Goal: Transaction & Acquisition: Book appointment/travel/reservation

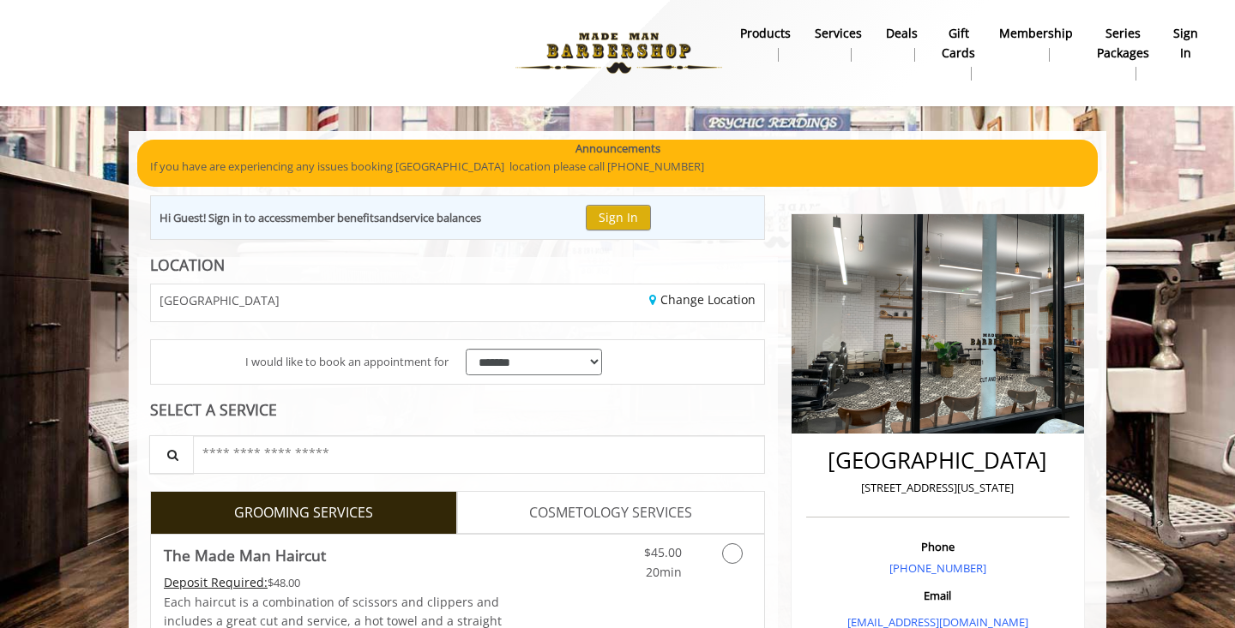
click at [1185, 36] on b "sign in" at bounding box center [1185, 43] width 25 height 39
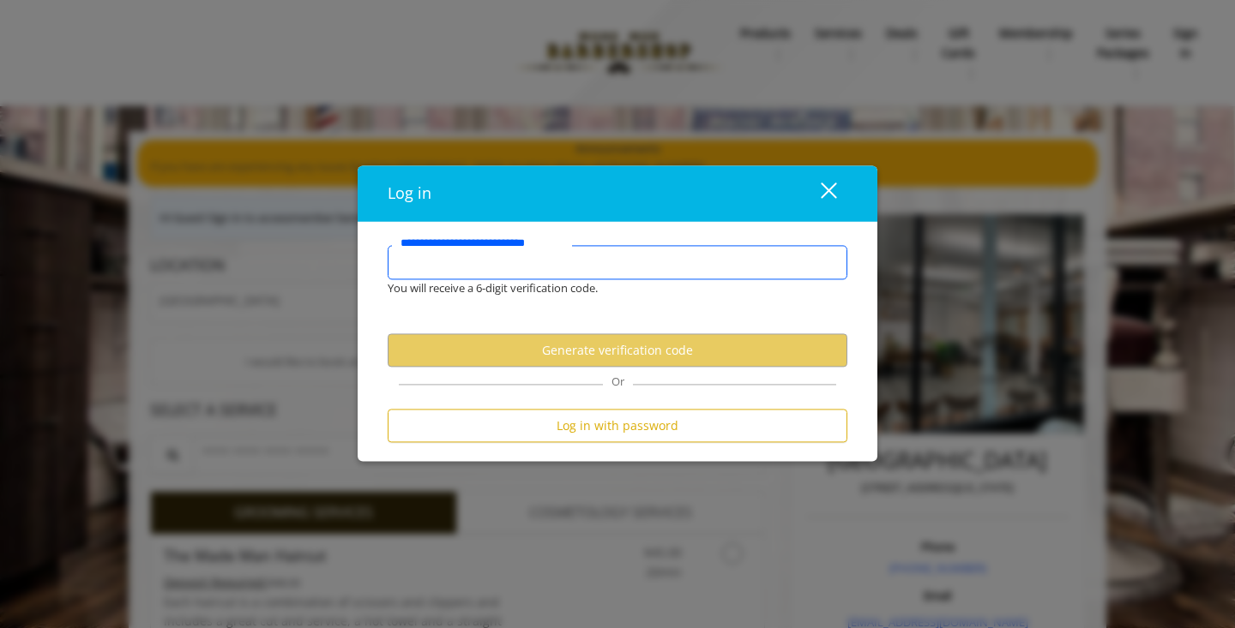
click at [742, 256] on input "**********" at bounding box center [618, 263] width 460 height 34
click at [674, 267] on input "**********" at bounding box center [618, 263] width 460 height 34
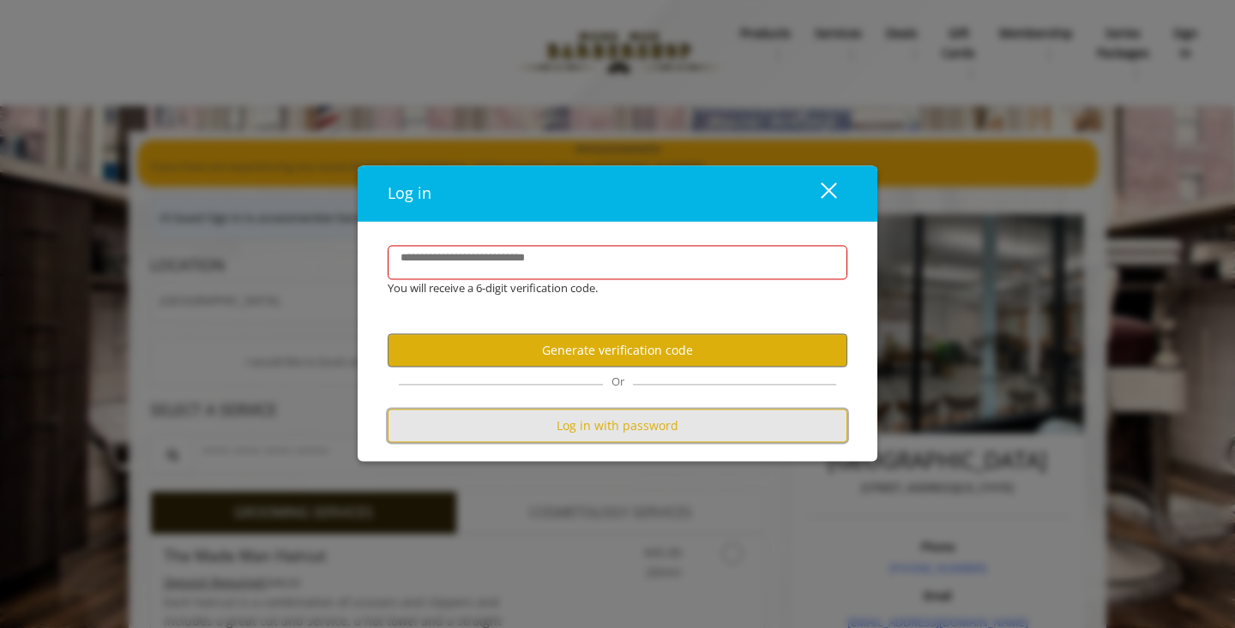
click at [631, 441] on button "Log in with password" at bounding box center [618, 426] width 460 height 33
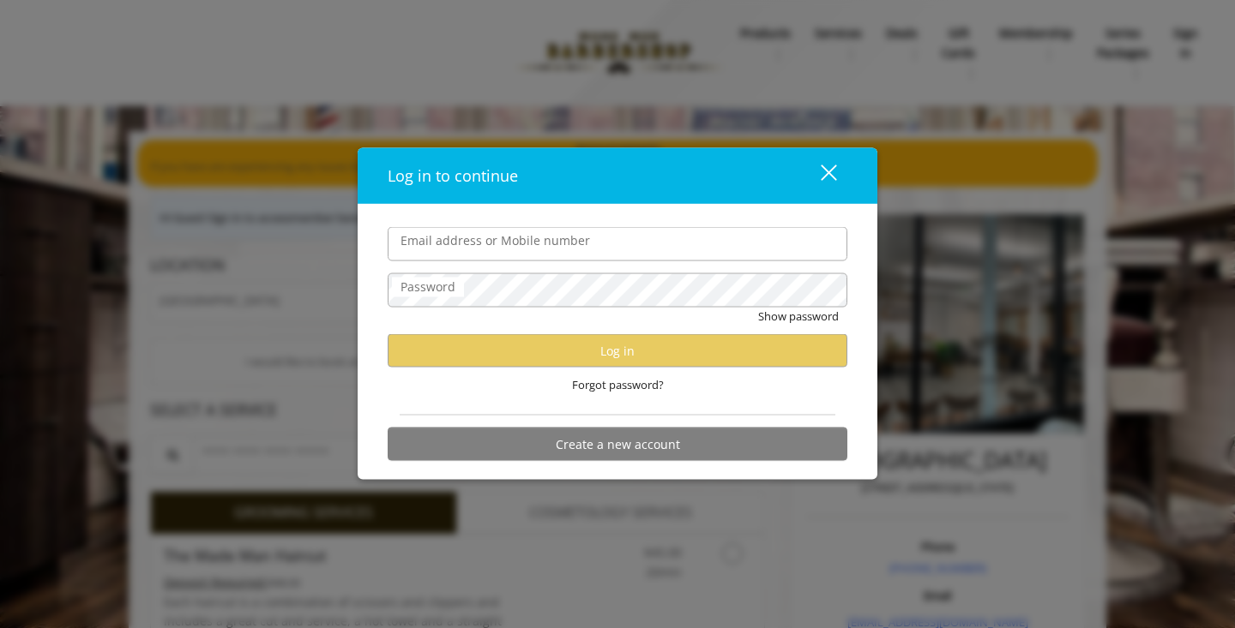
click at [681, 251] on input "Email address or Mobile number" at bounding box center [618, 244] width 460 height 34
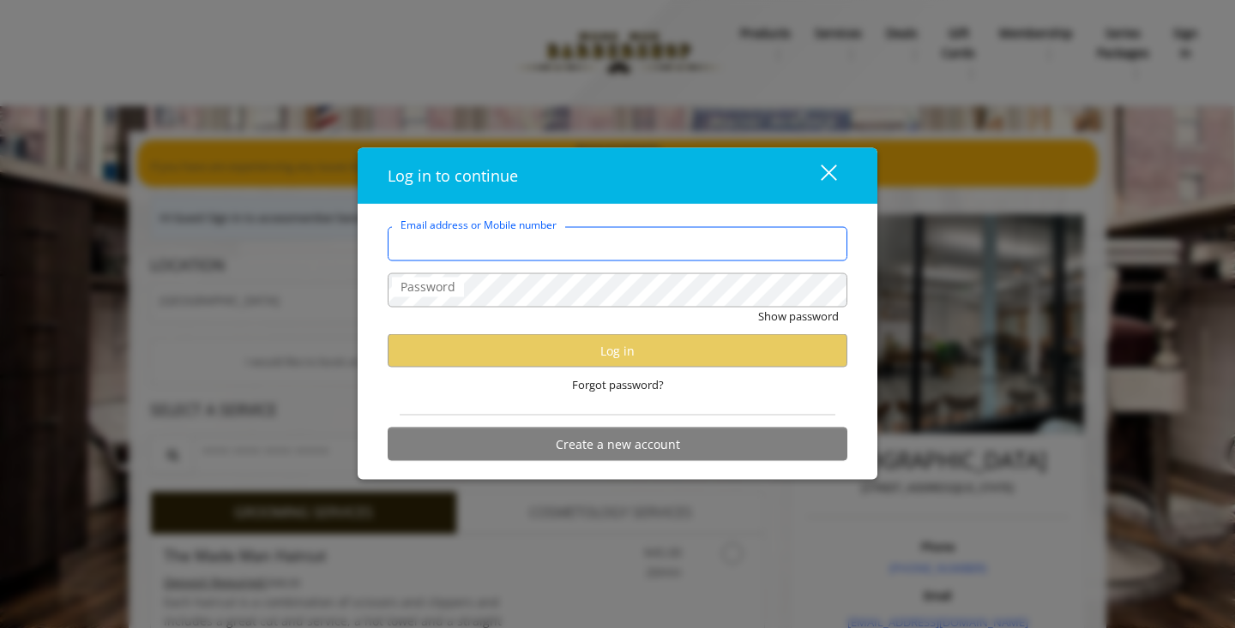
type input "**********"
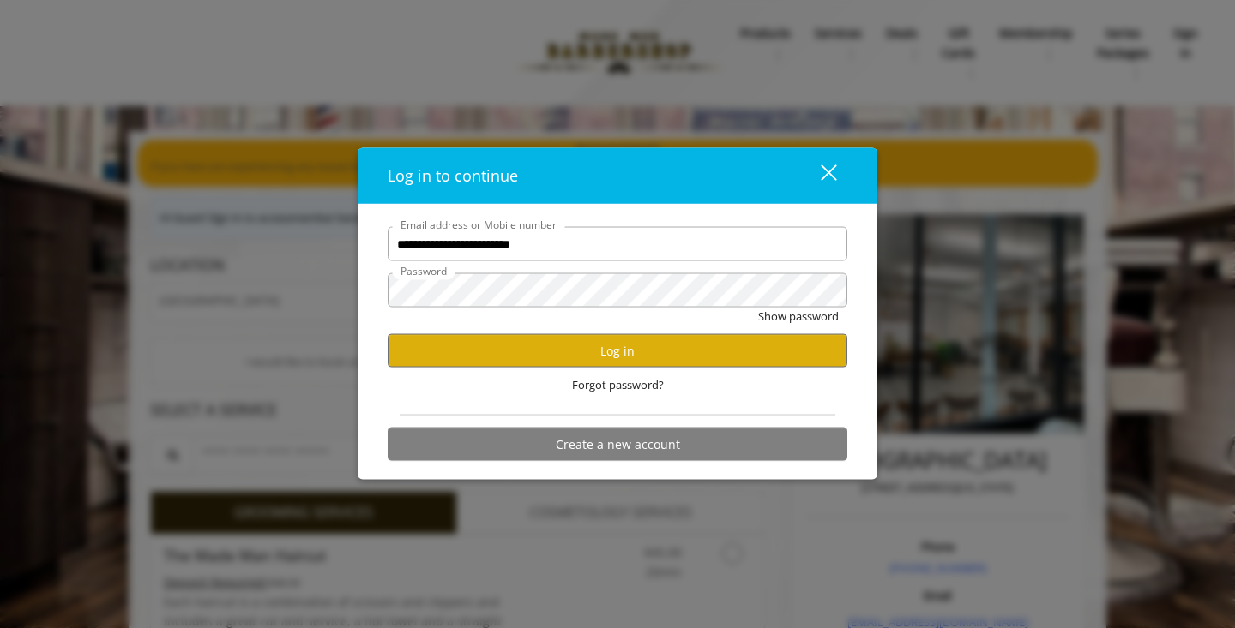
click at [644, 373] on div "Forgot password?" at bounding box center [618, 385] width 460 height 35
click at [646, 347] on button "Log in" at bounding box center [618, 350] width 460 height 33
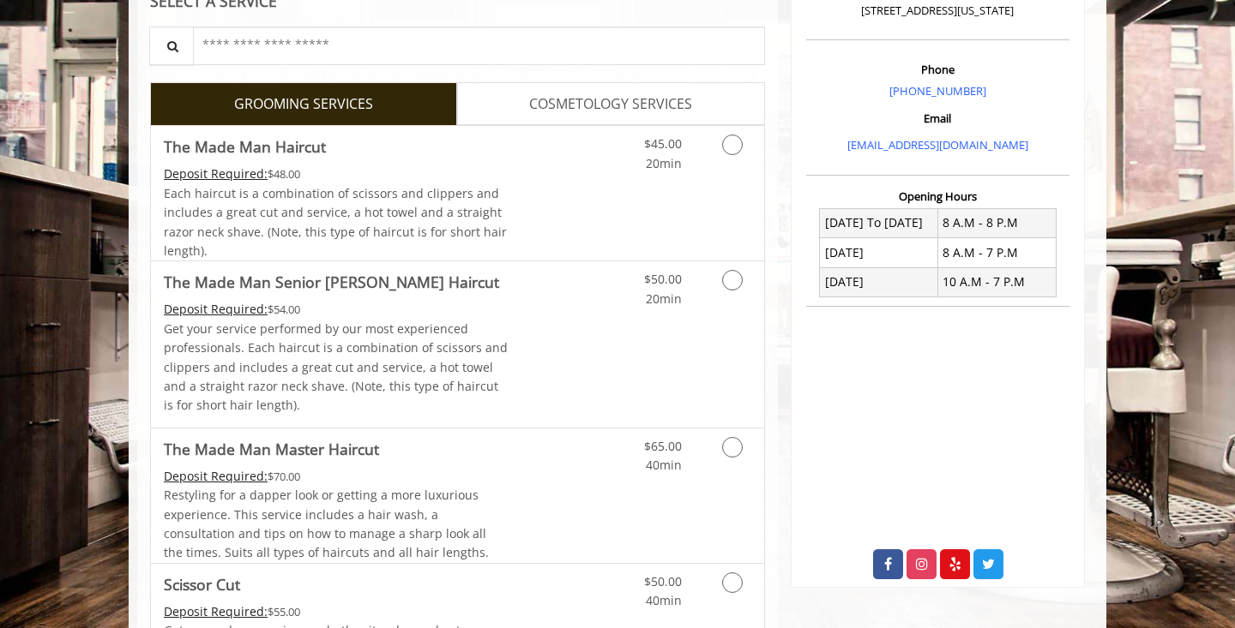
scroll to position [535, 0]
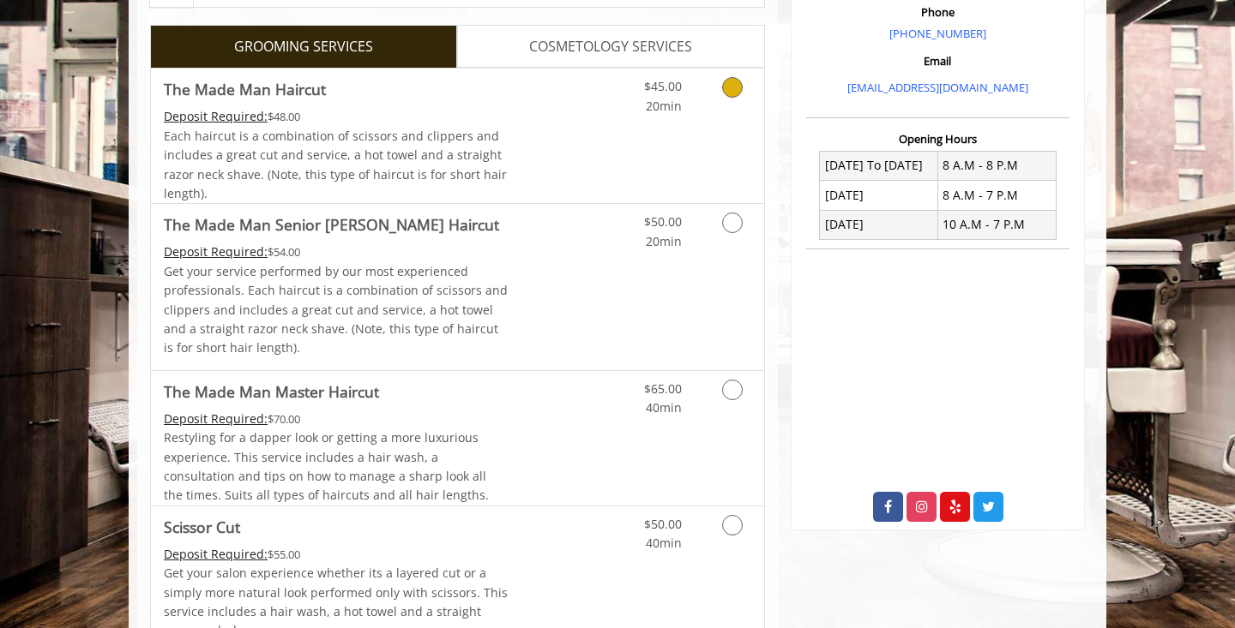
click at [430, 107] on div "Deposit Required: $48.00" at bounding box center [336, 116] width 345 height 19
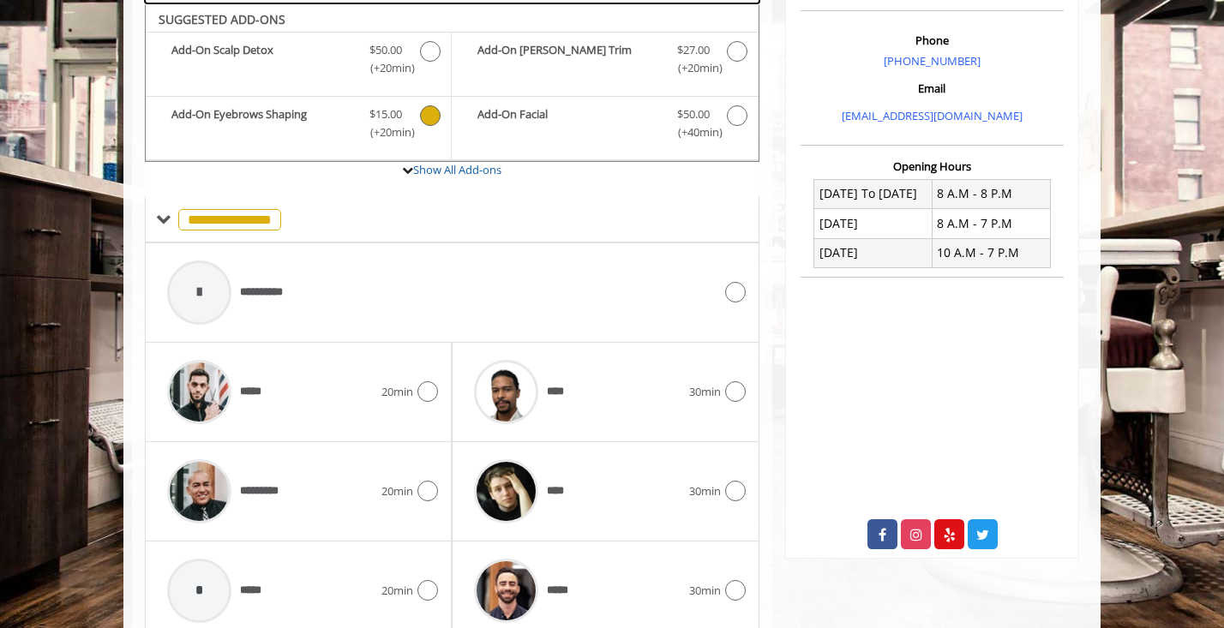
scroll to position [509, 0]
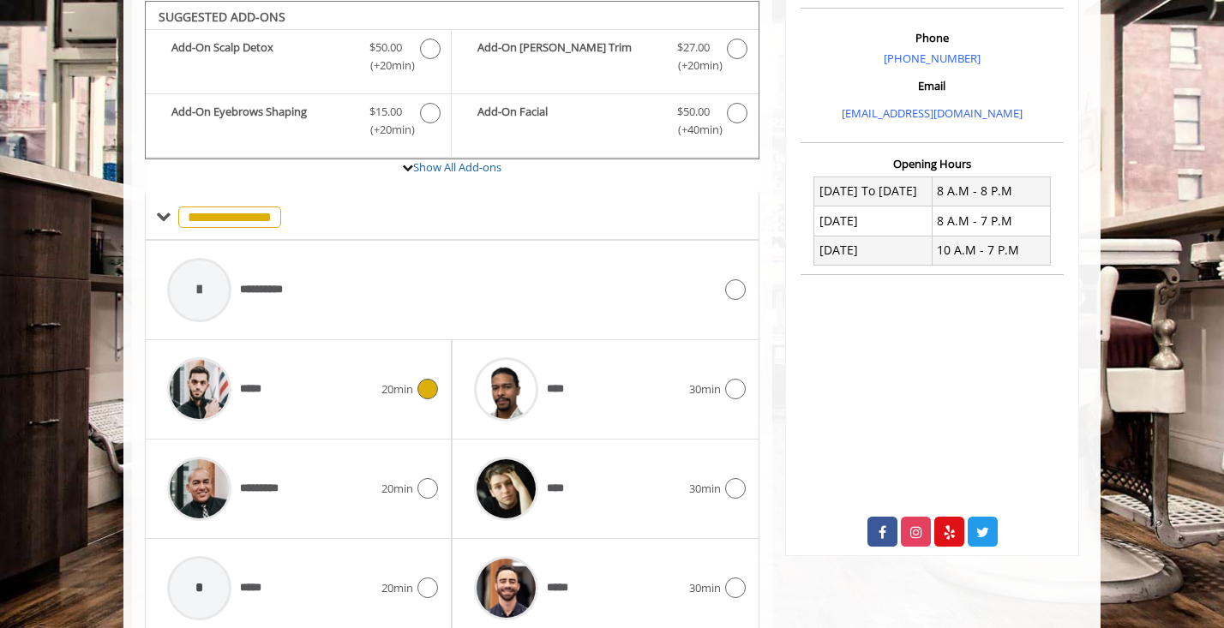
click at [340, 349] on div "*****" at bounding box center [270, 389] width 223 height 81
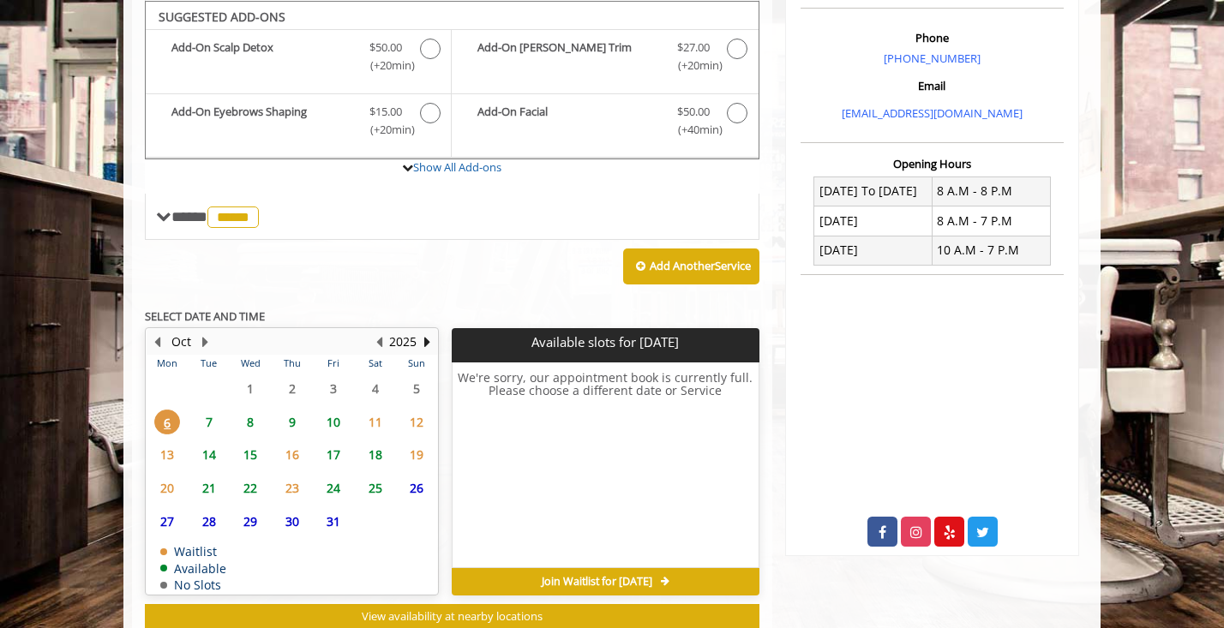
click at [205, 418] on span "7" at bounding box center [209, 422] width 26 height 25
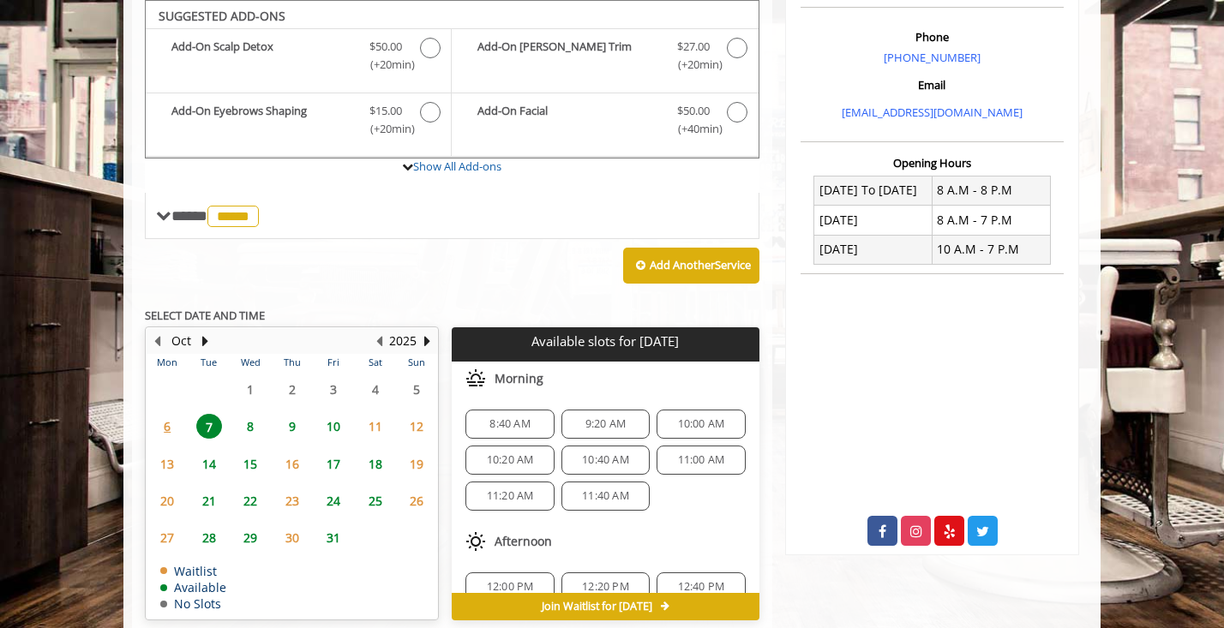
click at [514, 423] on span "8:40 AM" at bounding box center [510, 425] width 40 height 14
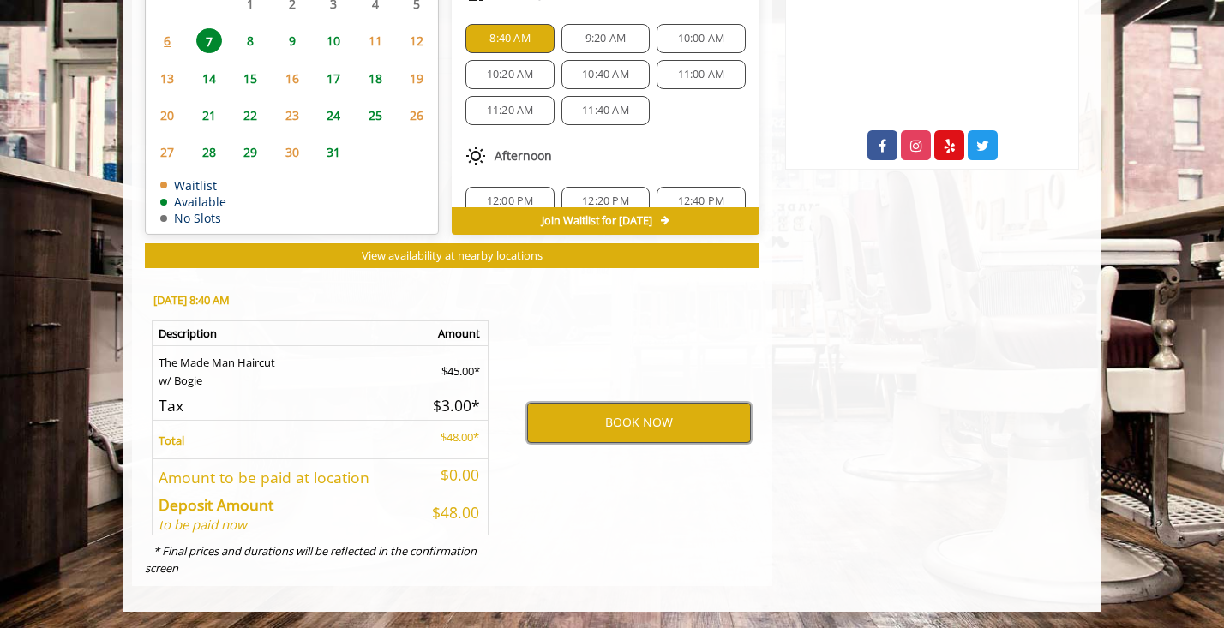
click at [651, 419] on button "BOOK NOW" at bounding box center [639, 422] width 224 height 39
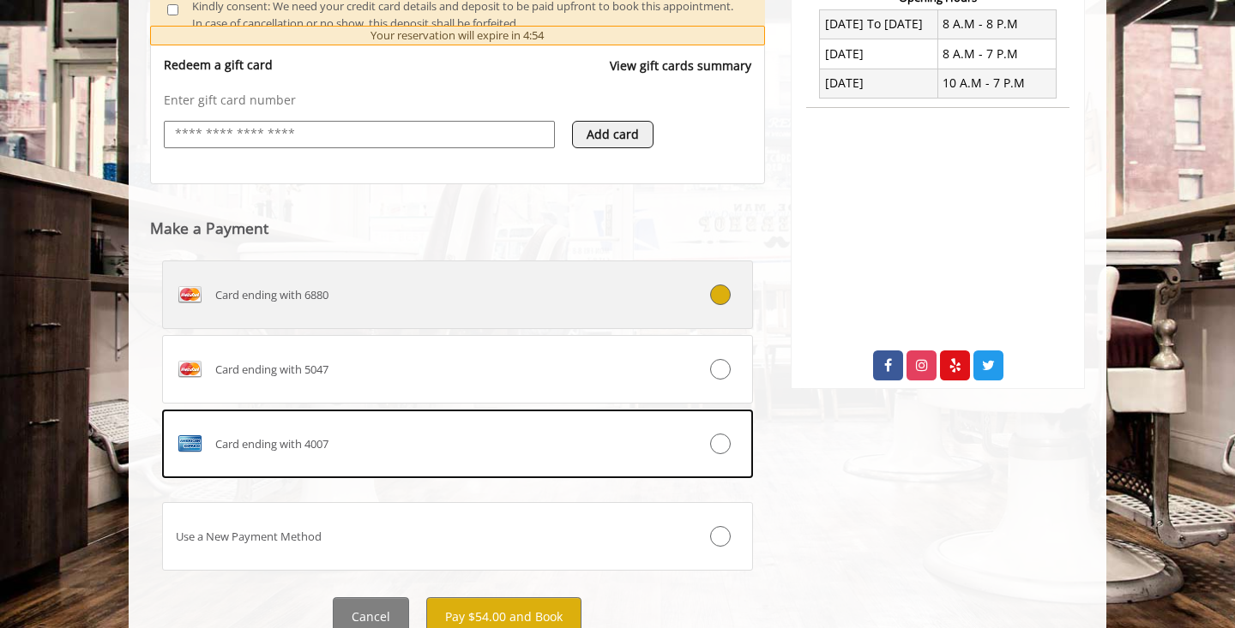
scroll to position [744, 0]
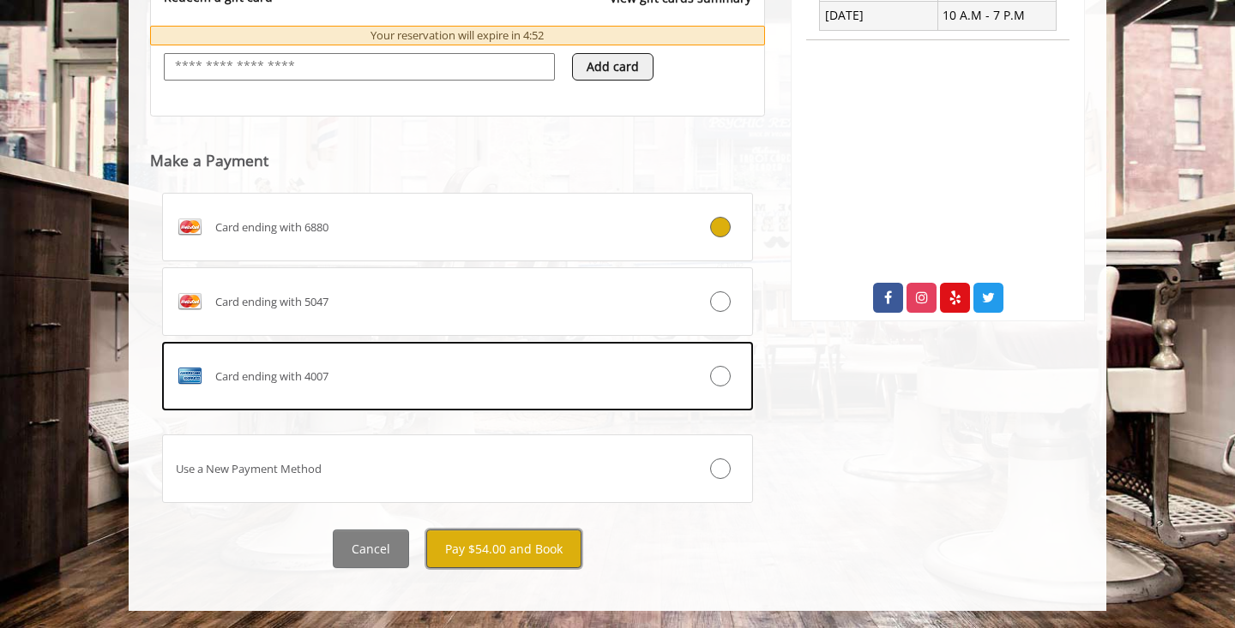
click at [537, 544] on button "Pay $54.00 and Book" at bounding box center [503, 549] width 155 height 39
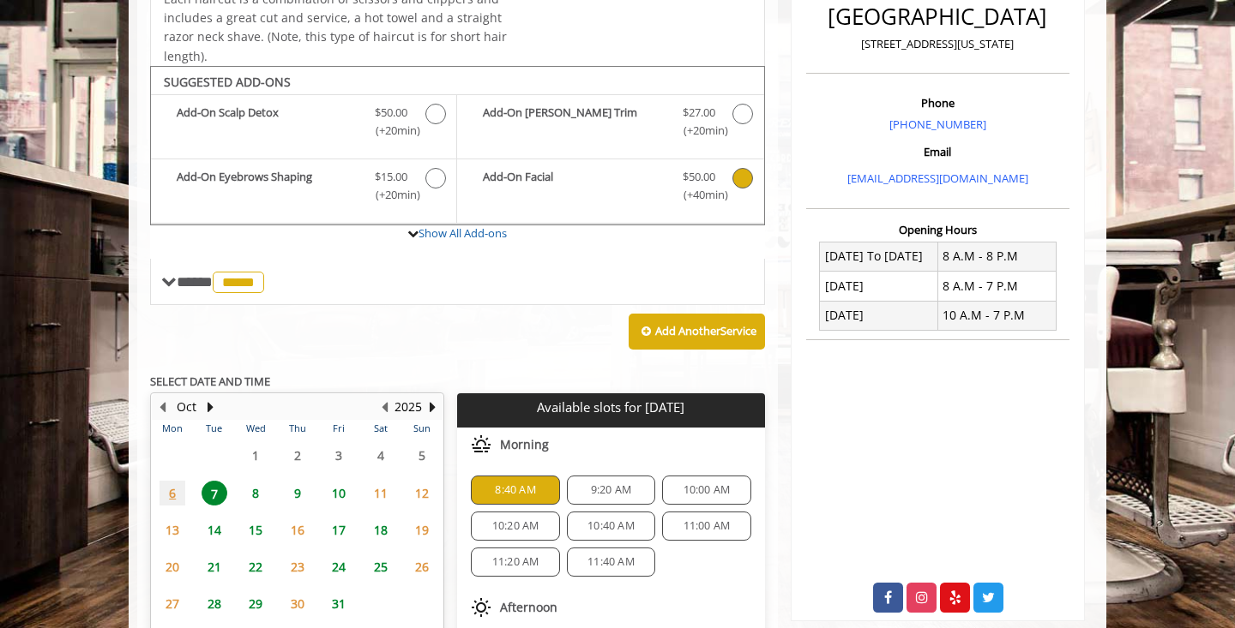
scroll to position [830, 0]
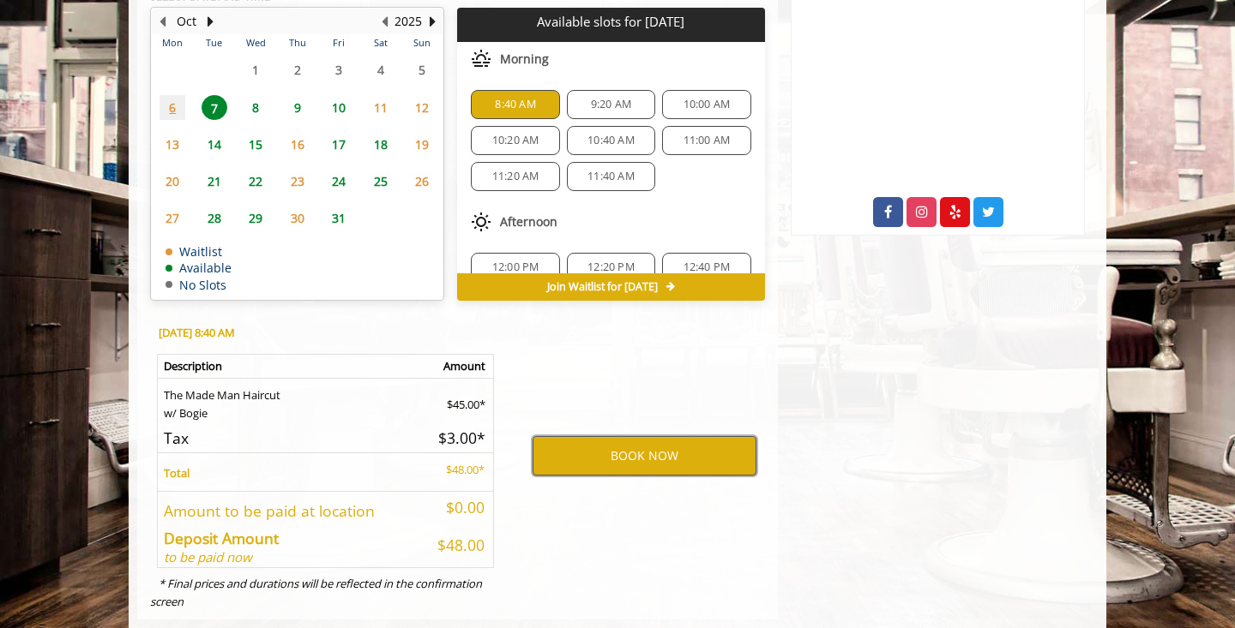
click at [638, 450] on button "BOOK NOW" at bounding box center [644, 455] width 224 height 39
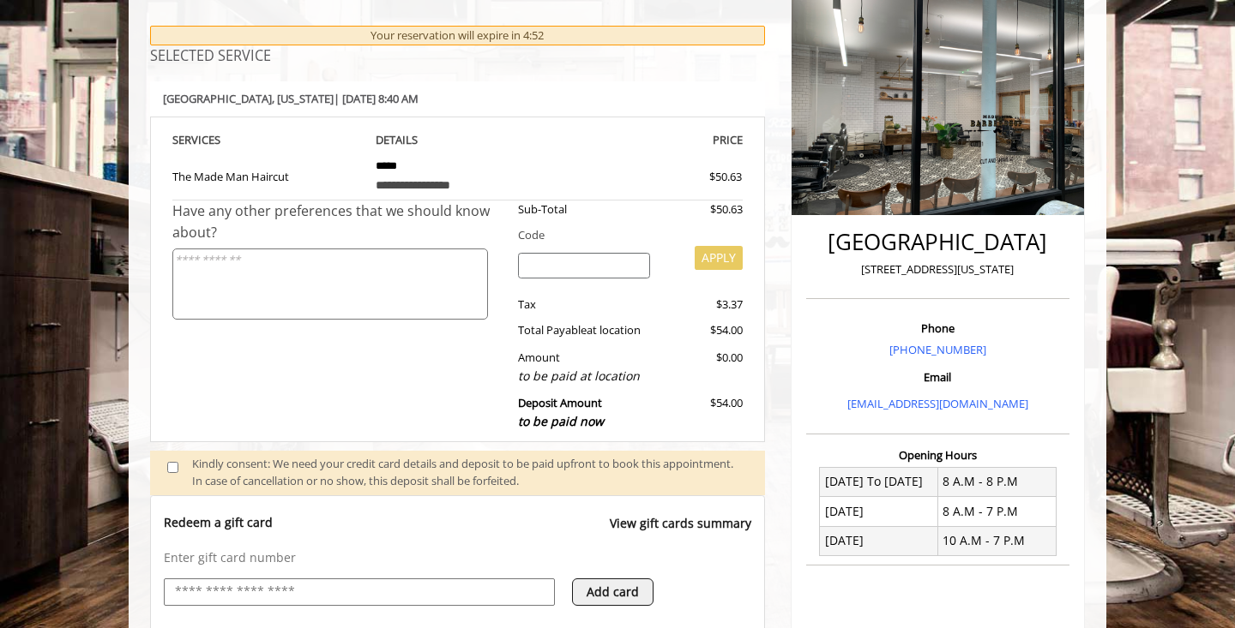
scroll to position [215, 0]
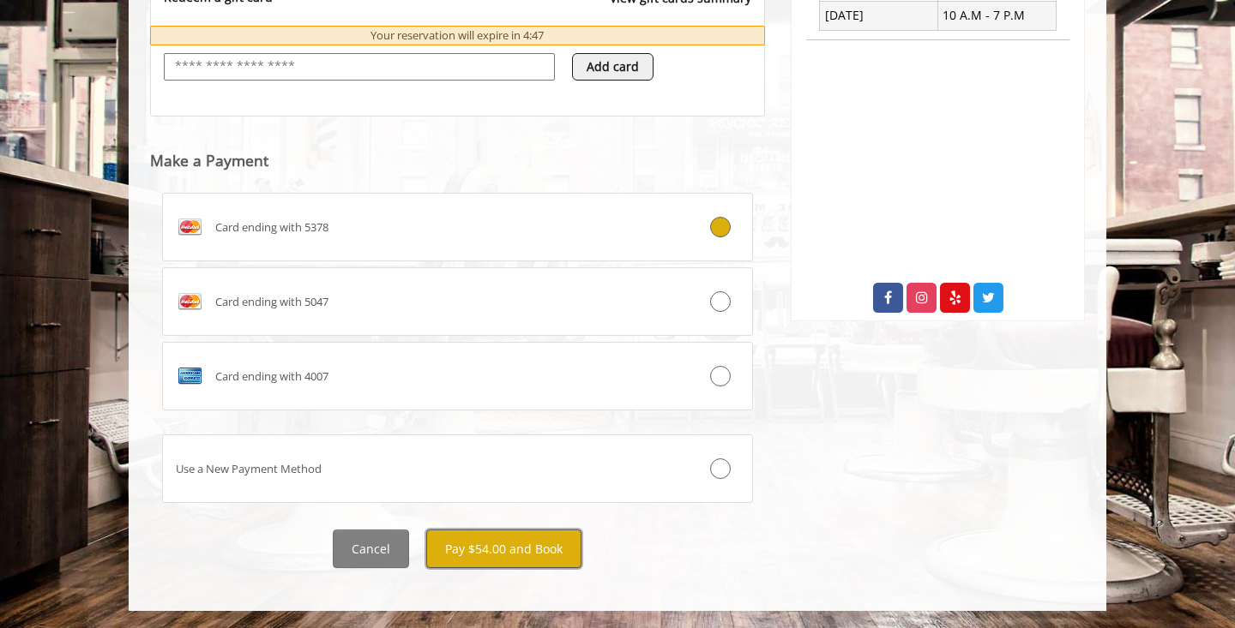
click at [504, 545] on button "Pay $54.00 and Book" at bounding box center [503, 549] width 155 height 39
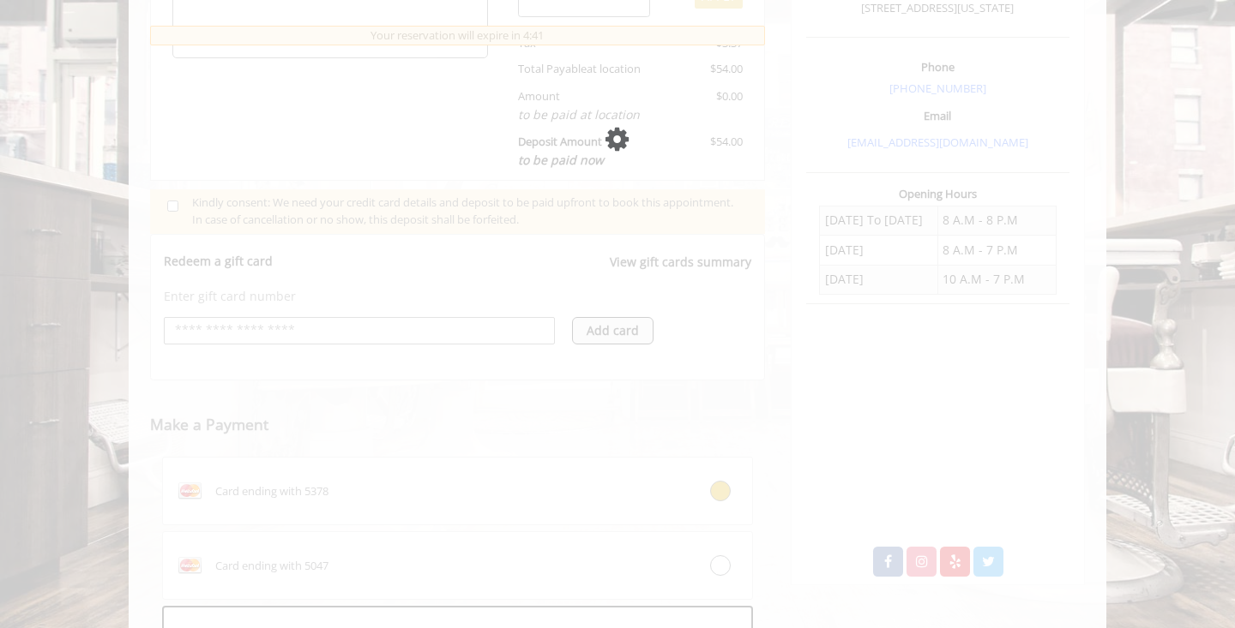
scroll to position [605, 0]
